Goal: Use online tool/utility: Use online tool/utility

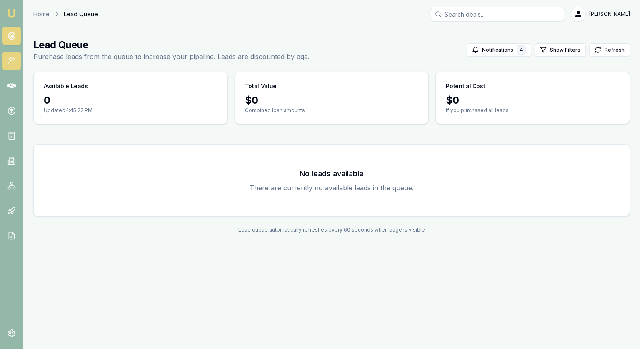
click at [9, 59] on circle at bounding box center [10, 59] width 3 height 3
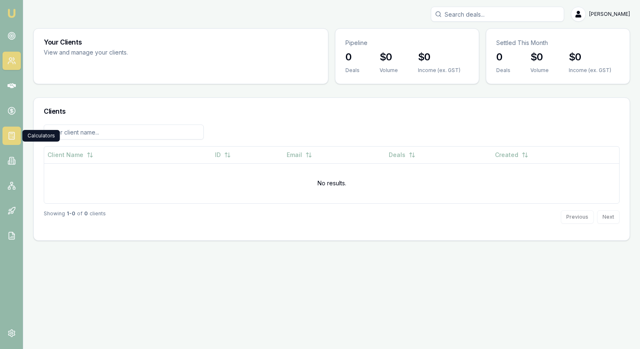
click at [9, 134] on rect at bounding box center [11, 135] width 5 height 7
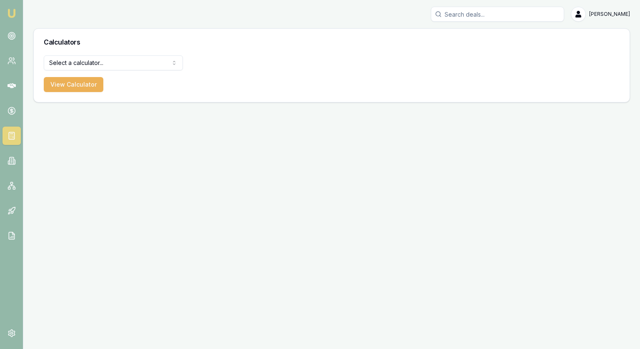
click at [78, 66] on html "Emu Broker Jonathan Myers Toggle Menu Calculators Select a calculator... Financ…" at bounding box center [320, 174] width 640 height 349
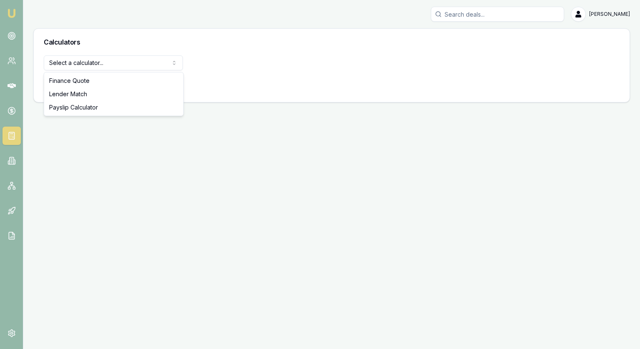
select select "lender-match"
click at [81, 67] on html "Emu Broker Jonathan Myers Toggle Menu Calculators Lender Match Finance Quote Le…" at bounding box center [320, 174] width 640 height 349
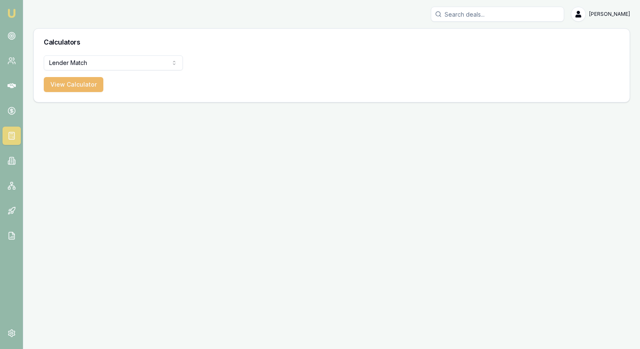
click at [67, 85] on button "View Calculator" at bounding box center [74, 84] width 60 height 15
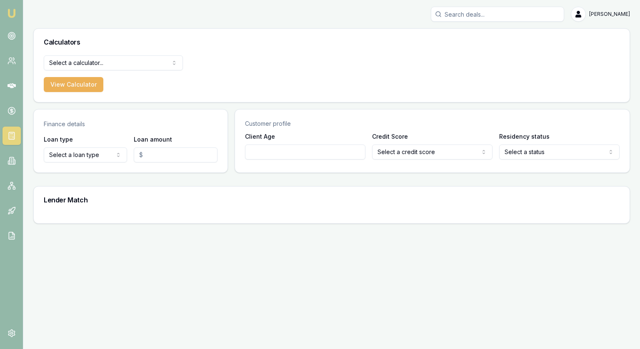
click at [96, 155] on html "Emu Broker Jonathan Myers Toggle Menu Calculators Select a calculator... Financ…" at bounding box center [320, 174] width 640 height 349
select select "CONSUMER_LOAN"
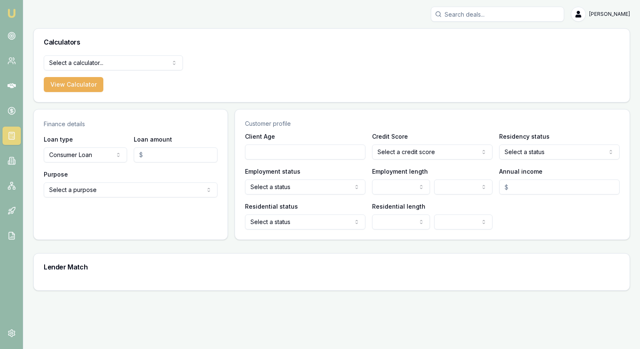
click at [162, 156] on input "Loan amount" at bounding box center [175, 154] width 83 height 15
type input "$35,000.00"
click at [155, 191] on html "Emu Broker Jonathan Myers Toggle Menu Calculators Select a calculator... Financ…" at bounding box center [320, 174] width 640 height 349
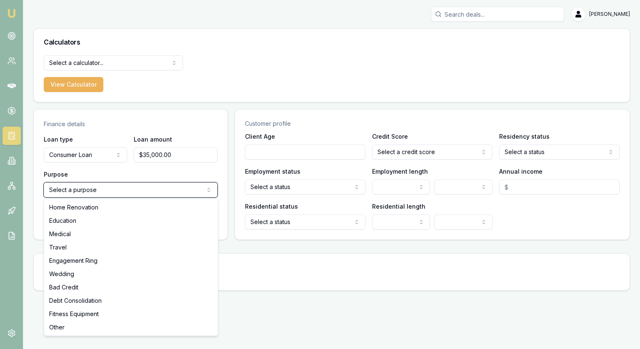
click at [74, 158] on html "Emu Broker Jonathan Myers Toggle Menu Calculators Select a calculator... Financ…" at bounding box center [320, 174] width 640 height 349
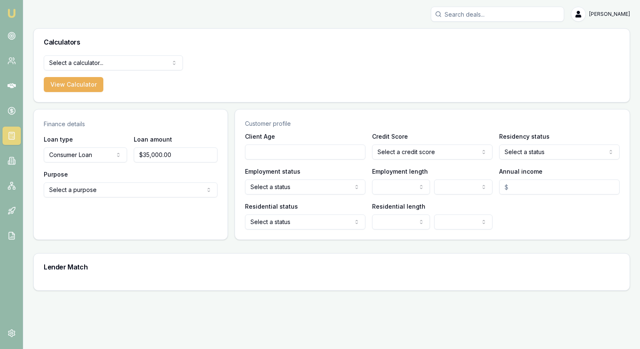
click at [74, 158] on html "Emu Broker Jonathan Myers Toggle Menu Calculators Select a calculator... Financ…" at bounding box center [320, 174] width 640 height 349
select select "CONSUMER_ASSET"
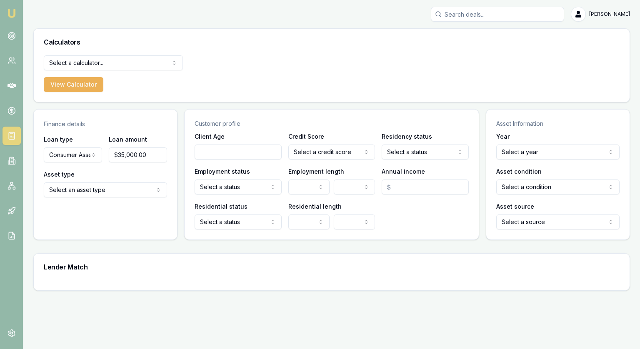
click at [73, 187] on html "Emu Broker Jonathan Myers Toggle Menu Calculators Select a calculator... Financ…" at bounding box center [320, 174] width 640 height 349
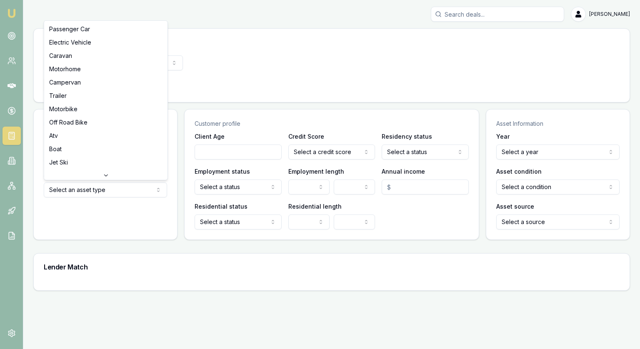
select select "PASSENGER_CAR"
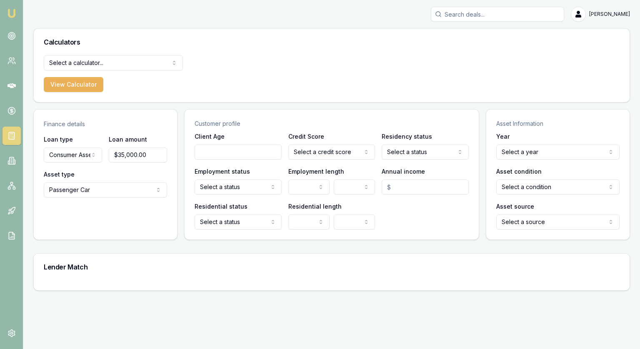
click at [220, 148] on input "Client Age" at bounding box center [237, 151] width 87 height 15
type input "40"
click at [304, 152] on html "Emu Broker Jonathan Myers Toggle Menu Calculators Select a calculator... Financ…" at bounding box center [320, 174] width 640 height 349
select select "VERY_GOOD"
click at [393, 158] on html "Emu Broker Jonathan Myers Toggle Menu Calculators Select a calculator... Financ…" at bounding box center [320, 174] width 640 height 349
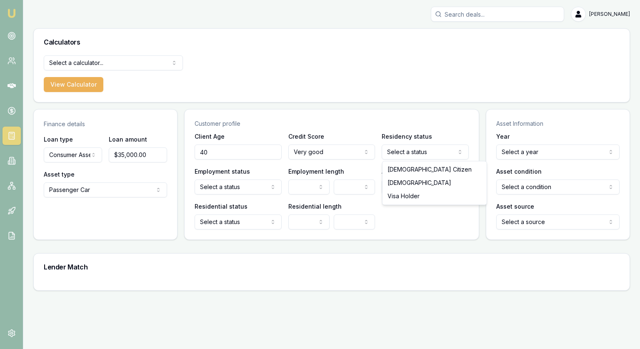
click at [397, 153] on html "Emu Broker Jonathan Myers Toggle Menu Calculators Select a calculator... Financ…" at bounding box center [320, 174] width 640 height 349
select select "AUSTRALIAN_CITIZEN"
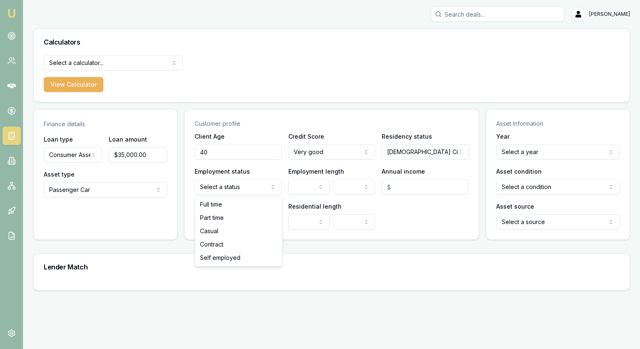
click at [243, 185] on html "Emu Broker Jonathan Myers Toggle Menu Calculators Select a calculator... Financ…" at bounding box center [320, 174] width 640 height 349
select select "FULL_TIME"
drag, startPoint x: 226, startPoint y: 207, endPoint x: 275, endPoint y: 203, distance: 48.4
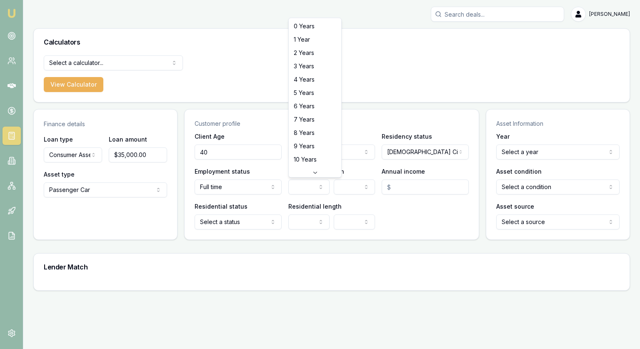
click at [310, 181] on html "Emu Broker Jonathan Myers Toggle Menu Calculators Select a calculator... Financ…" at bounding box center [320, 174] width 640 height 349
select select "5"
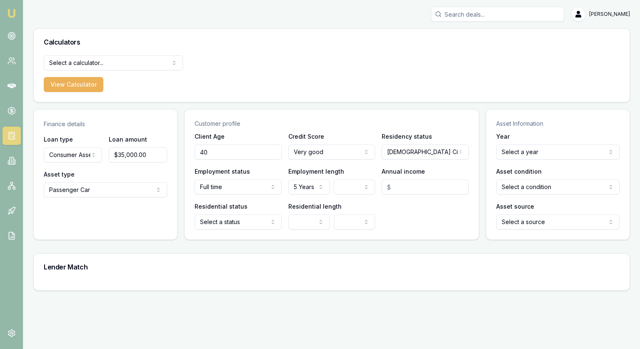
click at [413, 184] on input "Annual income" at bounding box center [424, 186] width 87 height 15
type input "$76,000.00"
click at [248, 221] on html "Emu Broker Jonathan Myers Toggle Menu Calculators Select a calculator... Financ…" at bounding box center [320, 174] width 640 height 349
select select "RENTER"
click at [312, 219] on html "Emu Broker Jonathan Myers Toggle Menu Calculators Select a calculator... Financ…" at bounding box center [320, 174] width 640 height 349
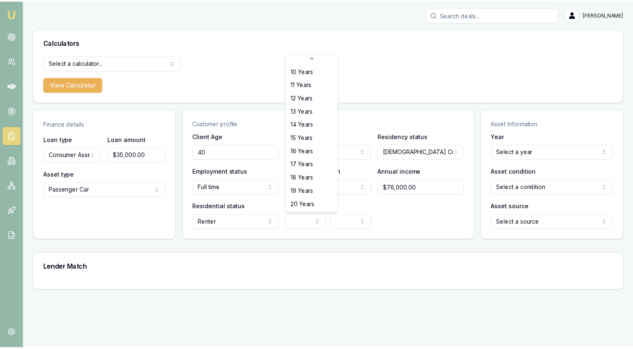
scroll to position [133, 0]
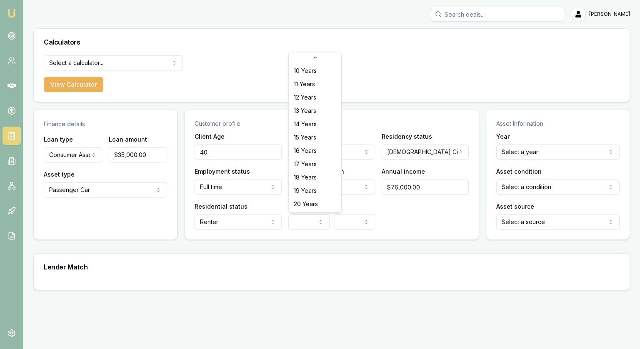
select select "20"
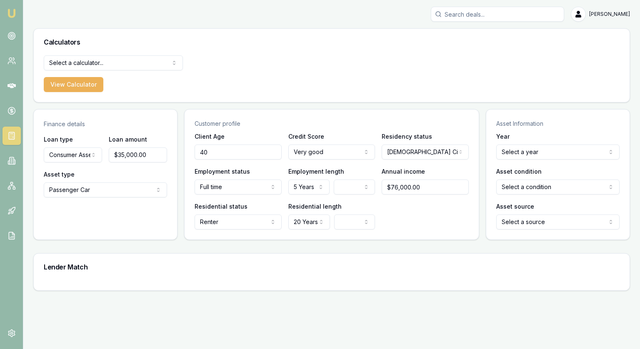
click at [543, 155] on html "Emu Broker Jonathan Myers Toggle Menu Calculators Select a calculator... Financ…" at bounding box center [320, 174] width 640 height 349
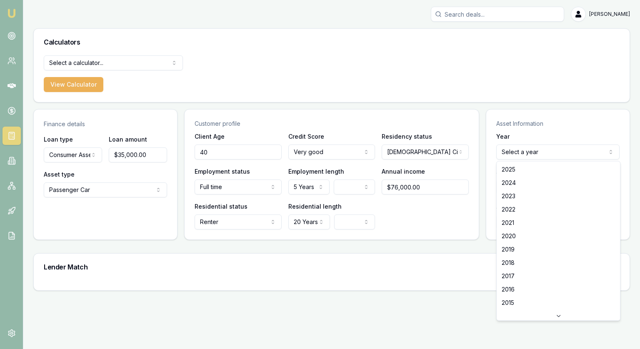
select select "2024"
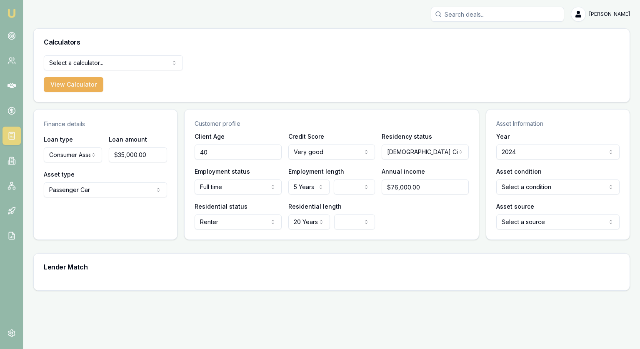
click at [523, 189] on html "Emu Broker Jonathan Myers Toggle Menu Calculators Select a calculator... Financ…" at bounding box center [320, 174] width 640 height 349
select select "USED"
click at [519, 225] on html "Emu Broker Jonathan Myers Toggle Menu Calculators Select a calculator... Financ…" at bounding box center [320, 174] width 640 height 349
select select "DEALER"
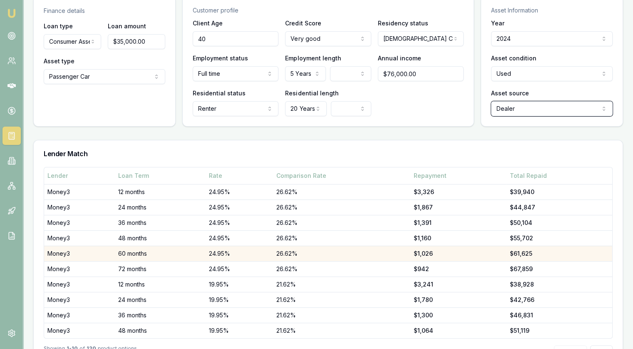
scroll to position [145, 0]
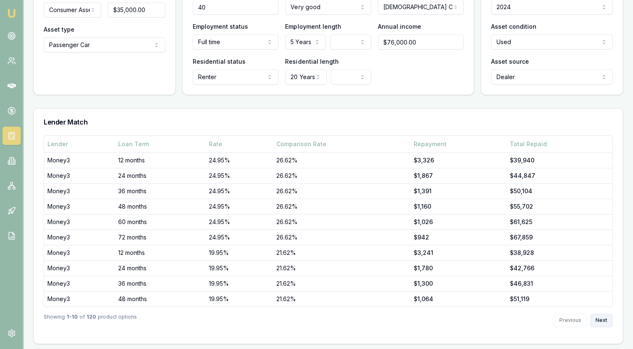
click at [601, 319] on button "Next" at bounding box center [601, 320] width 22 height 13
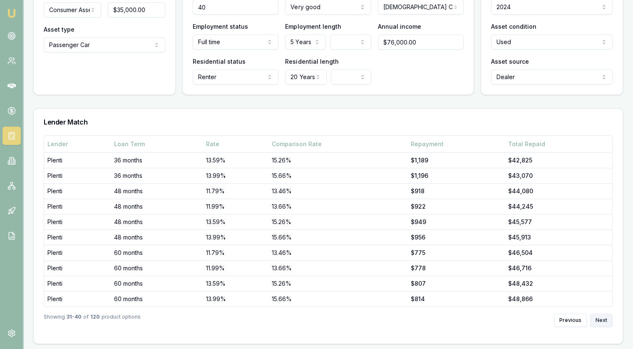
click at [601, 319] on button "Next" at bounding box center [601, 320] width 22 height 13
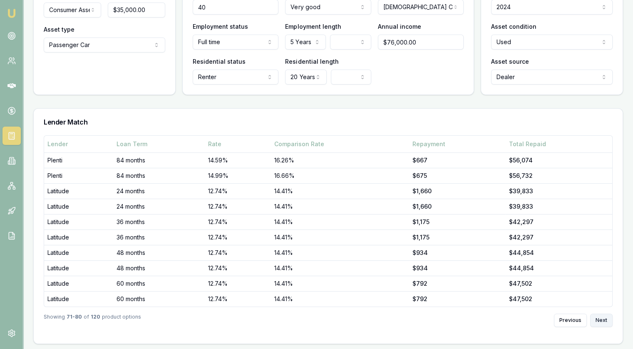
click at [601, 319] on button "Next" at bounding box center [601, 320] width 22 height 13
click at [601, 319] on div "Previous Next" at bounding box center [583, 320] width 59 height 13
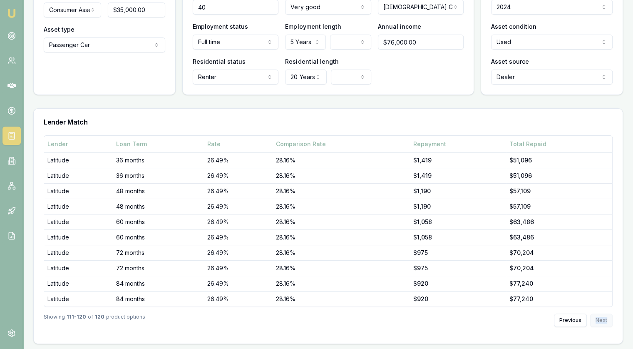
click at [601, 319] on div "Previous Next" at bounding box center [583, 320] width 59 height 13
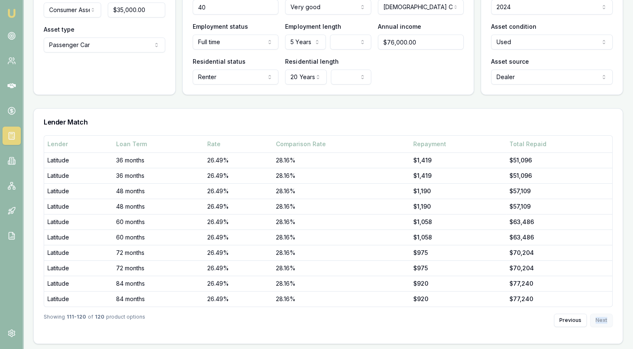
click at [601, 319] on div "Previous Next" at bounding box center [583, 320] width 59 height 13
click at [571, 316] on button "Previous" at bounding box center [570, 320] width 33 height 13
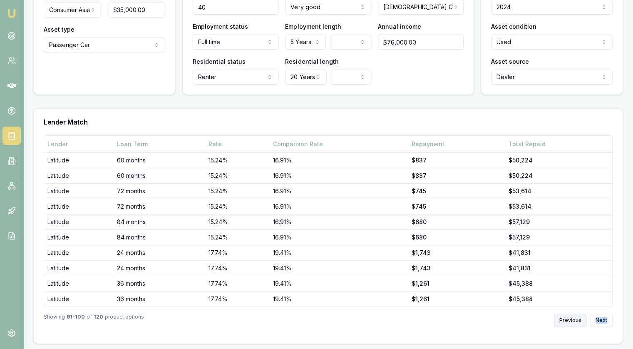
click at [571, 316] on button "Previous" at bounding box center [570, 320] width 33 height 13
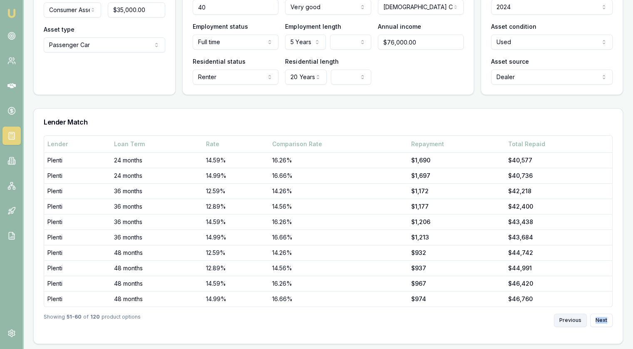
click at [571, 316] on button "Previous" at bounding box center [570, 320] width 33 height 13
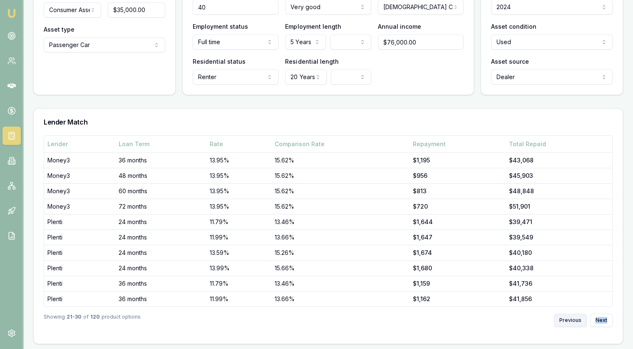
click at [571, 316] on button "Previous" at bounding box center [570, 320] width 33 height 13
click at [571, 316] on div "Previous Next" at bounding box center [583, 320] width 59 height 13
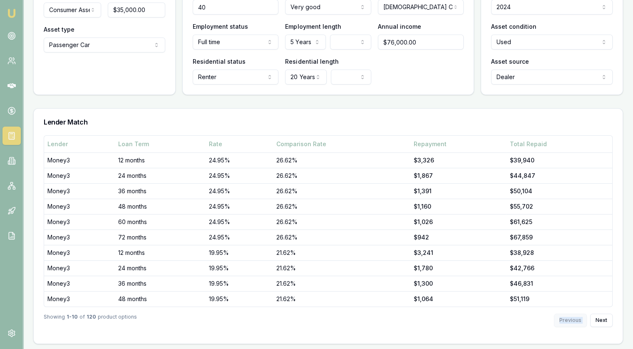
click at [571, 316] on div "Previous Next" at bounding box center [583, 320] width 59 height 13
click at [572, 321] on div "Previous Next" at bounding box center [583, 320] width 59 height 13
click at [533, 330] on div "Showing 1 - 10 of 120 product options Previous Next" at bounding box center [328, 320] width 569 height 27
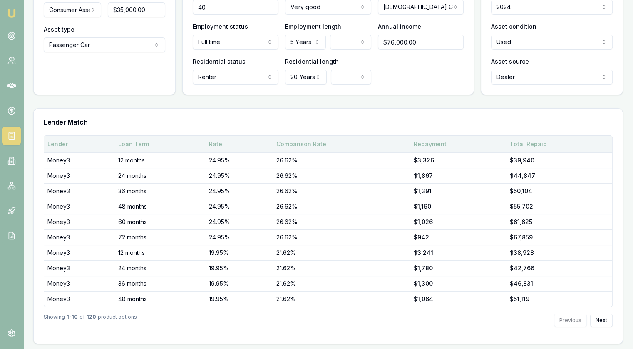
click at [538, 143] on div "Total Repaid" at bounding box center [560, 144] width 100 height 8
click at [530, 146] on div "Total Repaid" at bounding box center [560, 144] width 100 height 8
click at [520, 141] on div "Total Repaid" at bounding box center [560, 144] width 100 height 8
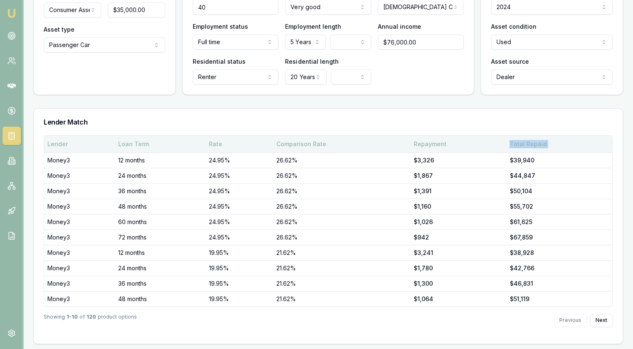
click at [520, 141] on div "Total Repaid" at bounding box center [560, 144] width 100 height 8
click at [554, 138] on th "Total Repaid" at bounding box center [559, 144] width 106 height 17
drag, startPoint x: 575, startPoint y: 144, endPoint x: 562, endPoint y: 144, distance: 12.5
click at [575, 144] on div "Total Repaid" at bounding box center [560, 144] width 100 height 8
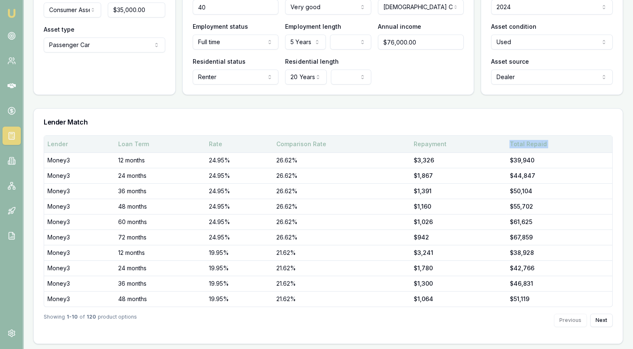
click at [531, 141] on div "Total Repaid" at bounding box center [560, 144] width 100 height 8
click at [305, 143] on div "Comparison Rate" at bounding box center [341, 144] width 131 height 8
click at [218, 142] on div "Rate" at bounding box center [239, 144] width 61 height 8
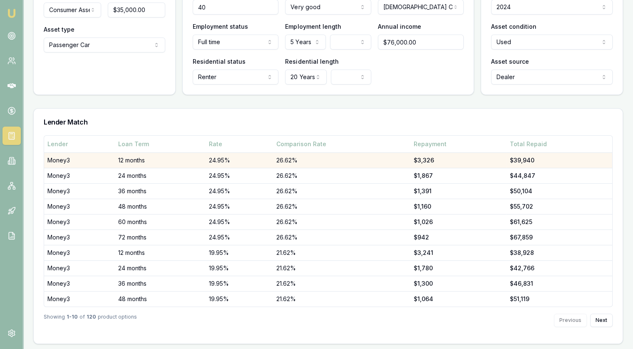
click at [194, 159] on td "12 months" at bounding box center [160, 159] width 91 height 15
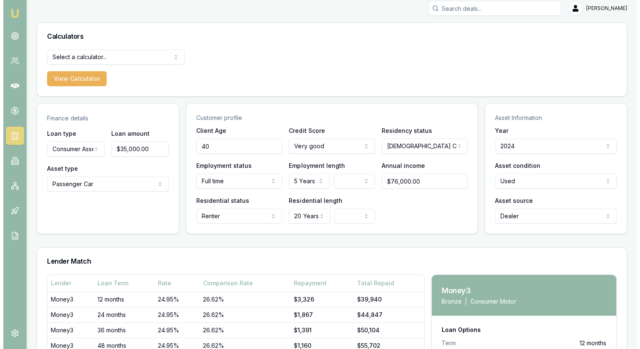
scroll to position [0, 0]
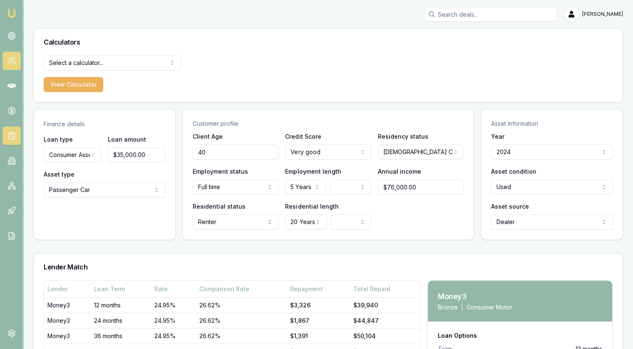
click at [12, 65] on icon at bounding box center [11, 61] width 8 height 8
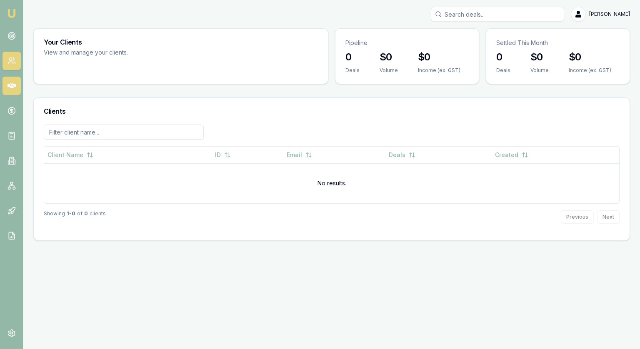
click at [9, 89] on icon at bounding box center [11, 86] width 8 height 8
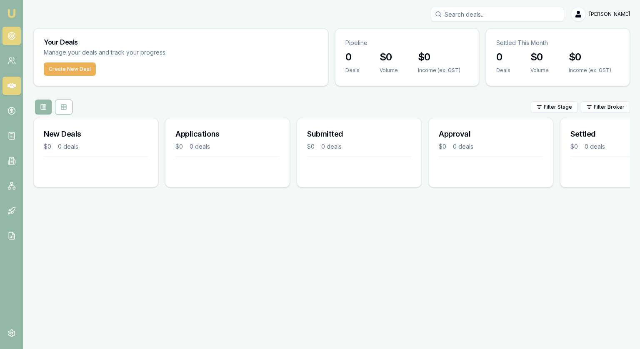
click at [13, 34] on icon at bounding box center [11, 36] width 8 height 8
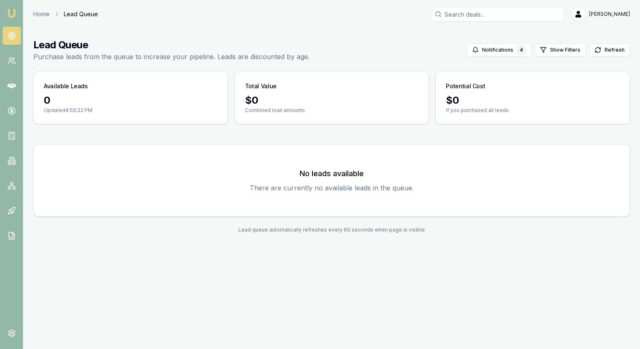
click at [375, 80] on div "Total Value" at bounding box center [332, 83] width 194 height 22
click at [397, 61] on div "Lead Queue Purchase leads from the queue to increase your pipeline. Leads are d…" at bounding box center [331, 49] width 596 height 23
click at [384, 50] on div "Lead Queue Purchase leads from the queue to increase your pipeline. Leads are d…" at bounding box center [331, 49] width 596 height 23
